Goal: Information Seeking & Learning: Find specific fact

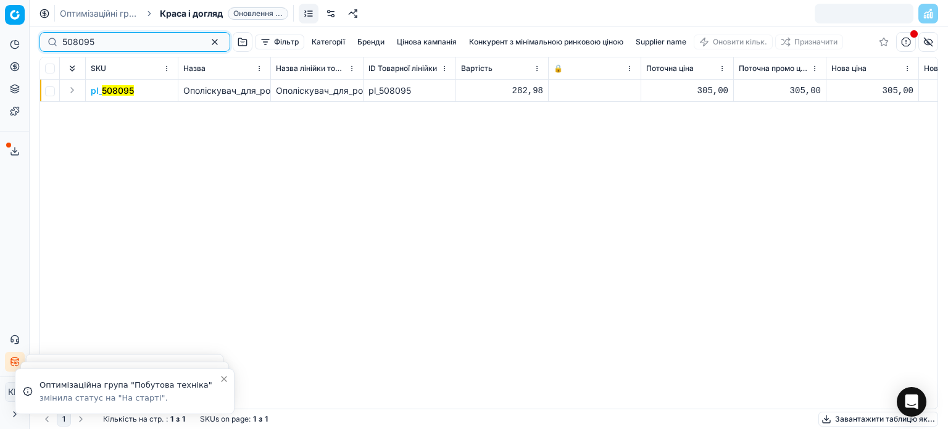
click at [0, 36] on div "Pricing platform Аналітика Цінова оптимізація Асортимент продукції Шаблони Серв…" at bounding box center [474, 214] width 948 height 429
paste input "461300"
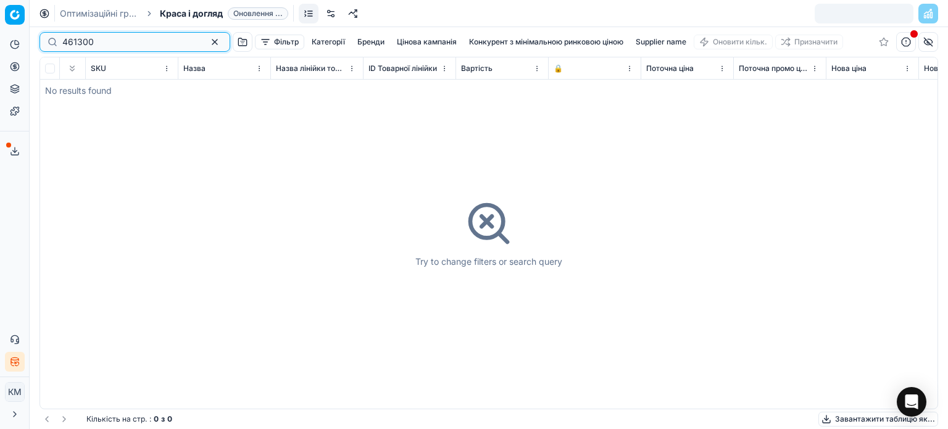
click at [65, 43] on input "461300" at bounding box center [129, 42] width 135 height 12
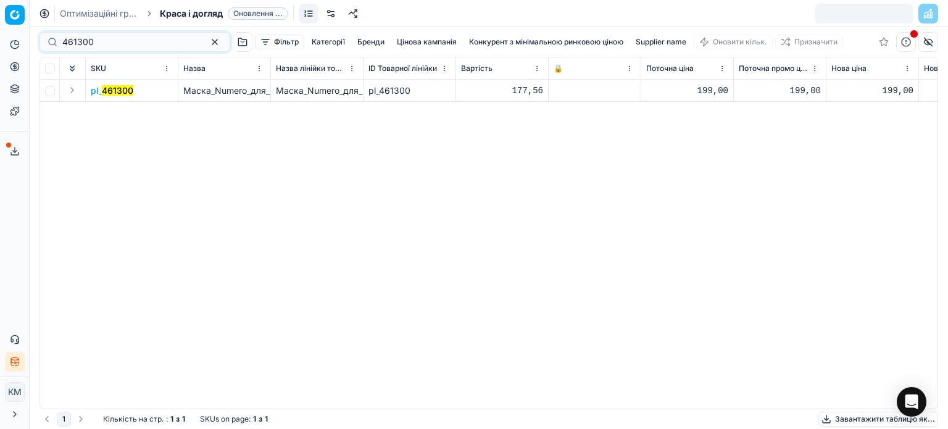
click at [129, 93] on mark "461300" at bounding box center [117, 90] width 31 height 10
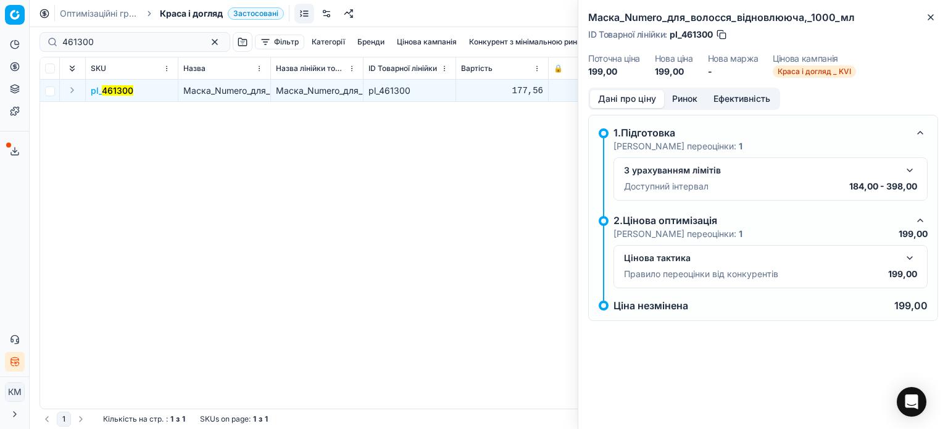
drag, startPoint x: 695, startPoint y: 98, endPoint x: 681, endPoint y: 110, distance: 18.3
click at [694, 99] on button "Ринок" at bounding box center [684, 99] width 41 height 18
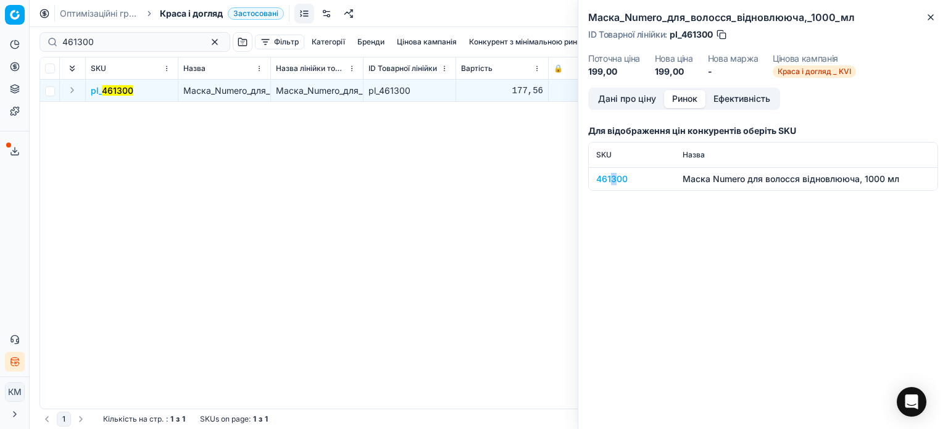
click at [613, 175] on div "461300" at bounding box center [632, 179] width 72 height 12
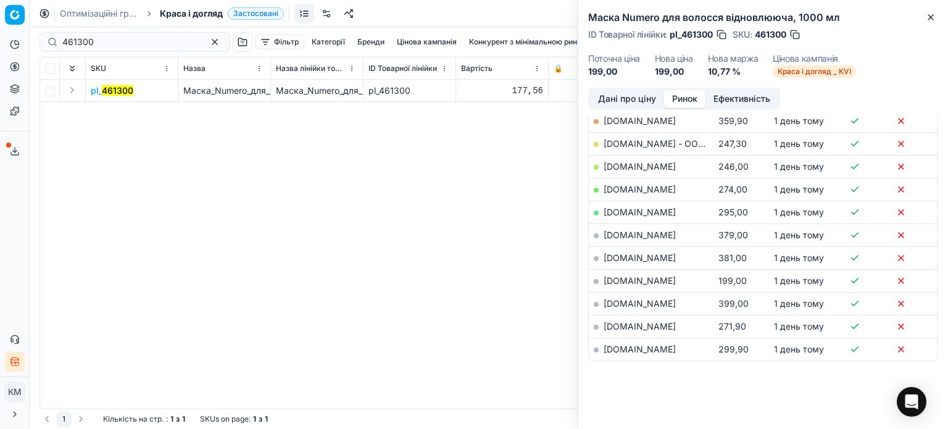
scroll to position [256, 0]
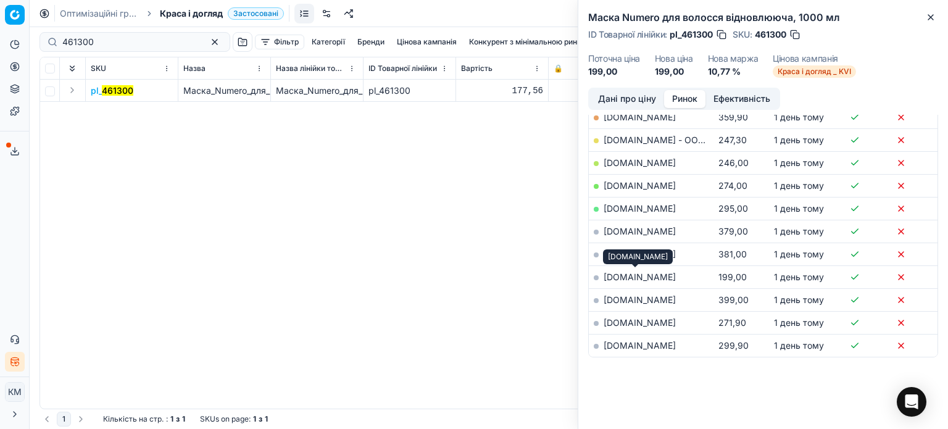
click at [637, 272] on link "[DOMAIN_NAME]" at bounding box center [640, 277] width 72 height 10
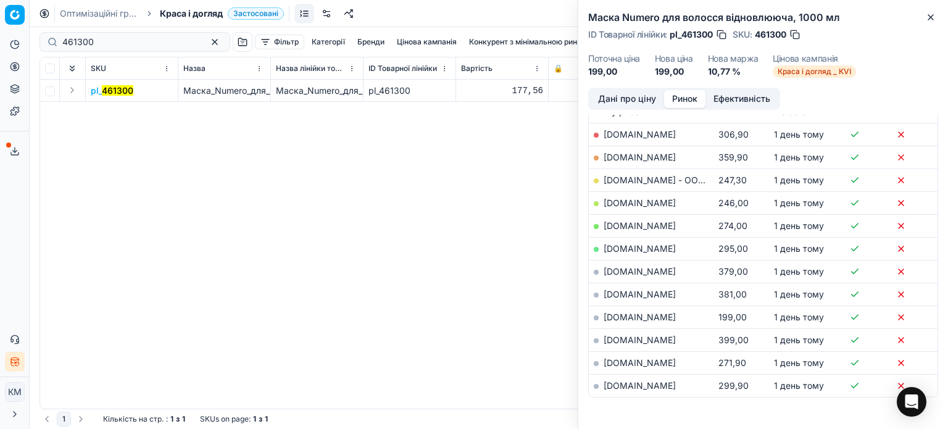
scroll to position [194, 0]
drag, startPoint x: 928, startPoint y: 17, endPoint x: 157, endPoint y: 13, distance: 771.5
click at [928, 17] on icon "button" at bounding box center [931, 17] width 10 height 10
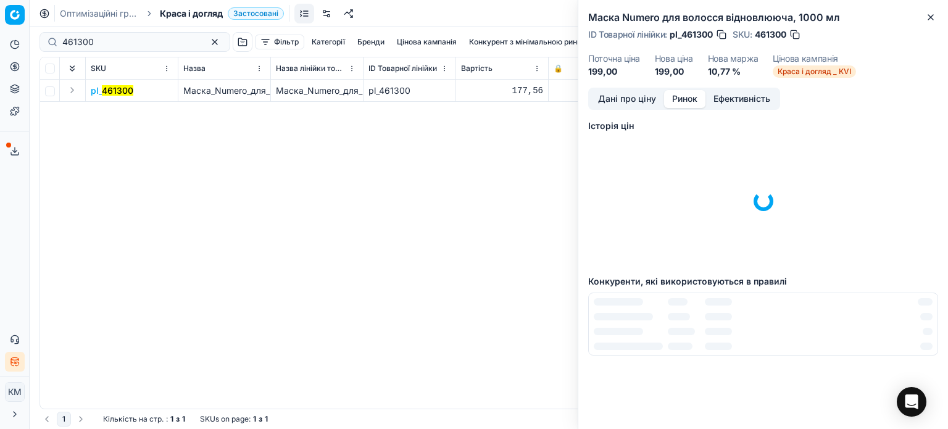
scroll to position [0, 0]
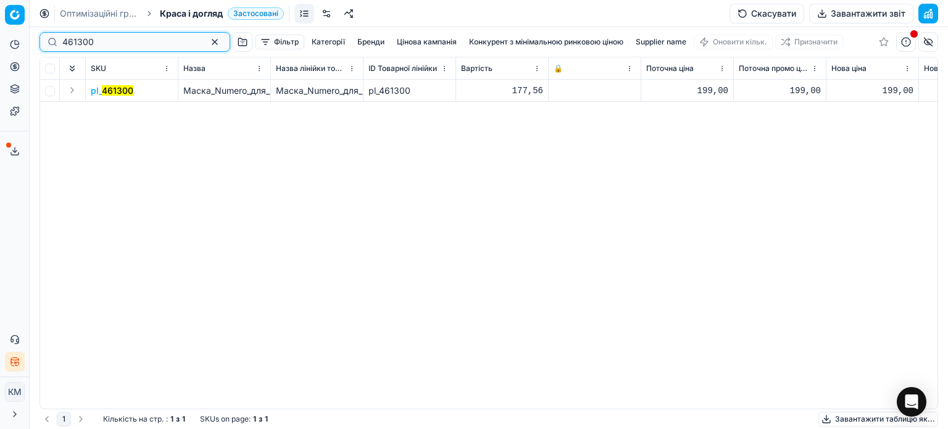
click at [0, 48] on div "Pricing platform Аналітика Цінова оптимізація Асортимент продукції Шаблони Серв…" at bounding box center [474, 214] width 948 height 429
paste input "508065"
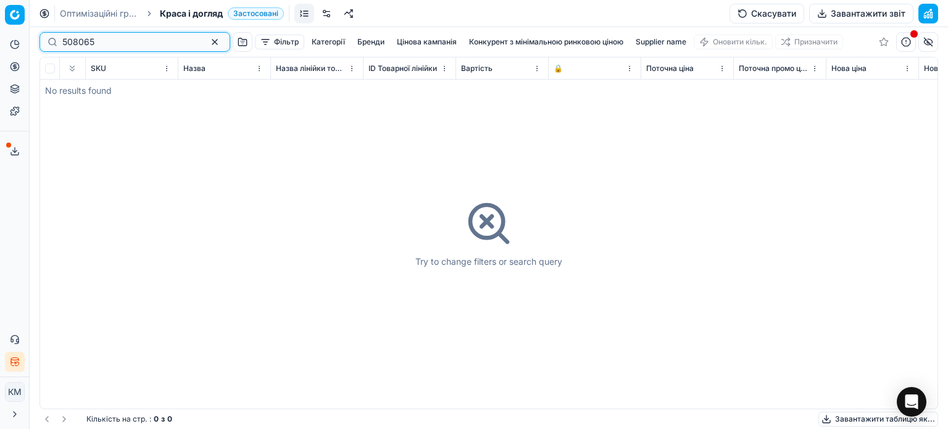
click at [67, 42] on input "508065" at bounding box center [129, 42] width 135 height 12
type input "508065"
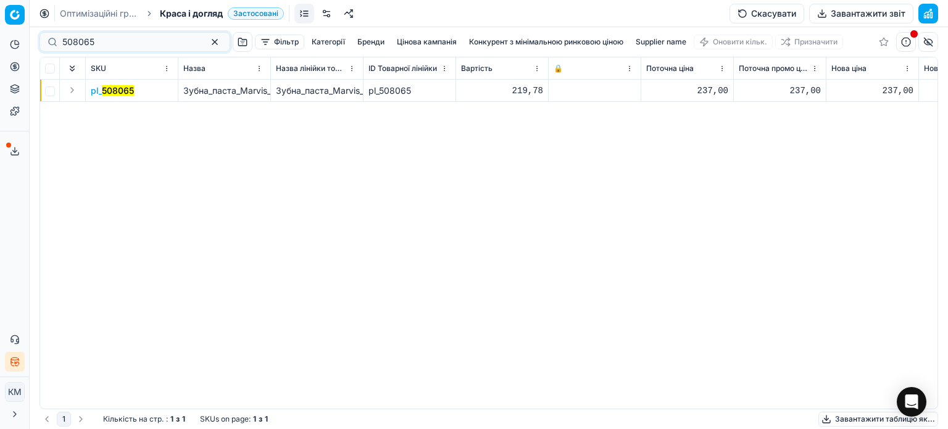
click at [105, 92] on mark "508065" at bounding box center [118, 90] width 32 height 10
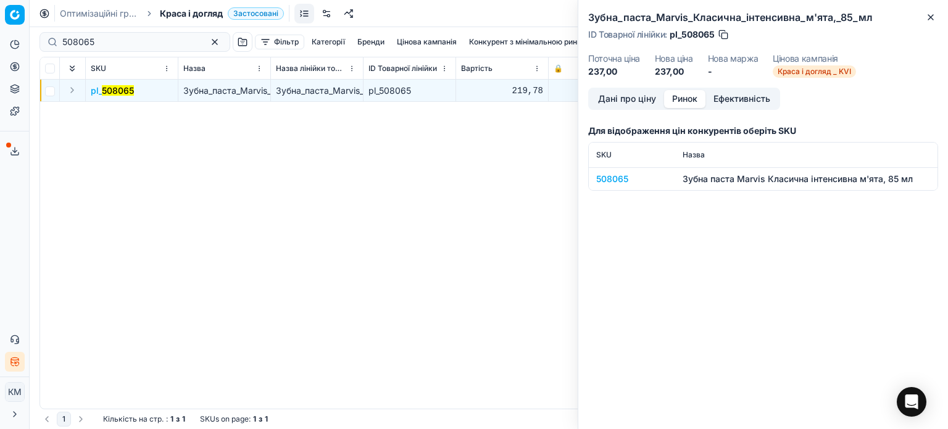
click at [691, 98] on button "Ринок" at bounding box center [684, 99] width 41 height 18
click at [609, 180] on div "508065" at bounding box center [632, 179] width 72 height 12
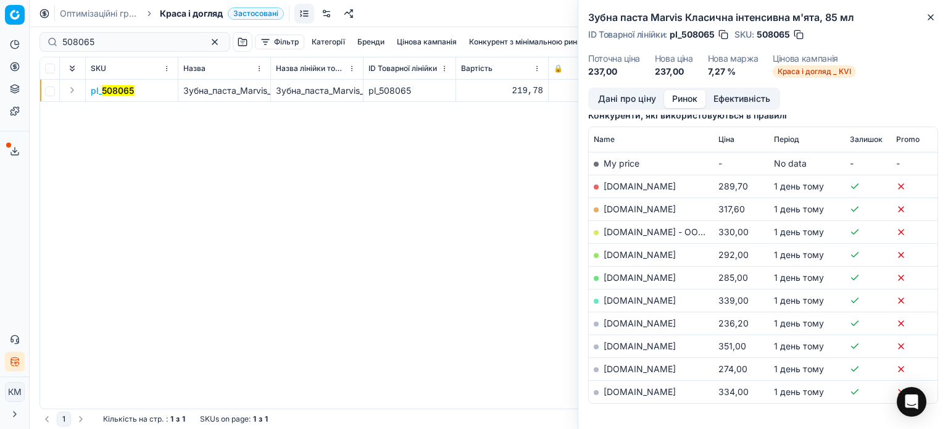
scroll to position [185, 0]
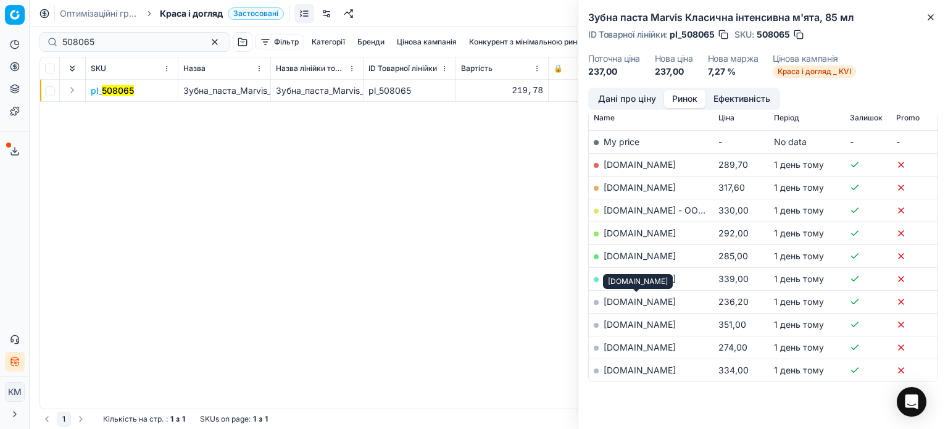
click at [659, 302] on link "[DOMAIN_NAME]" at bounding box center [640, 301] width 72 height 10
